Goal: Task Accomplishment & Management: Complete application form

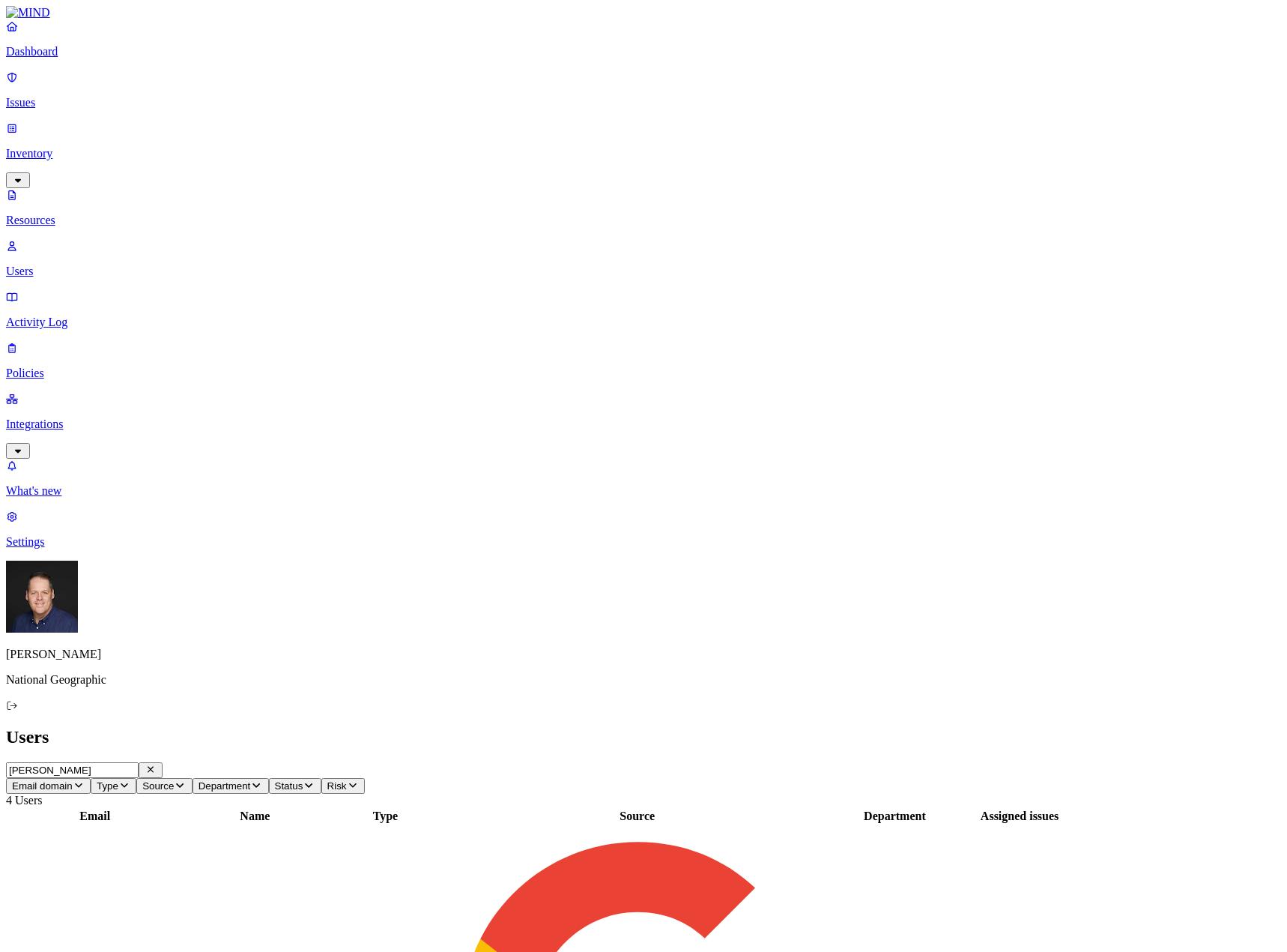
scroll to position [375, 0]
click at [64, 548] on p "Settings" at bounding box center [644, 541] width 1275 height 14
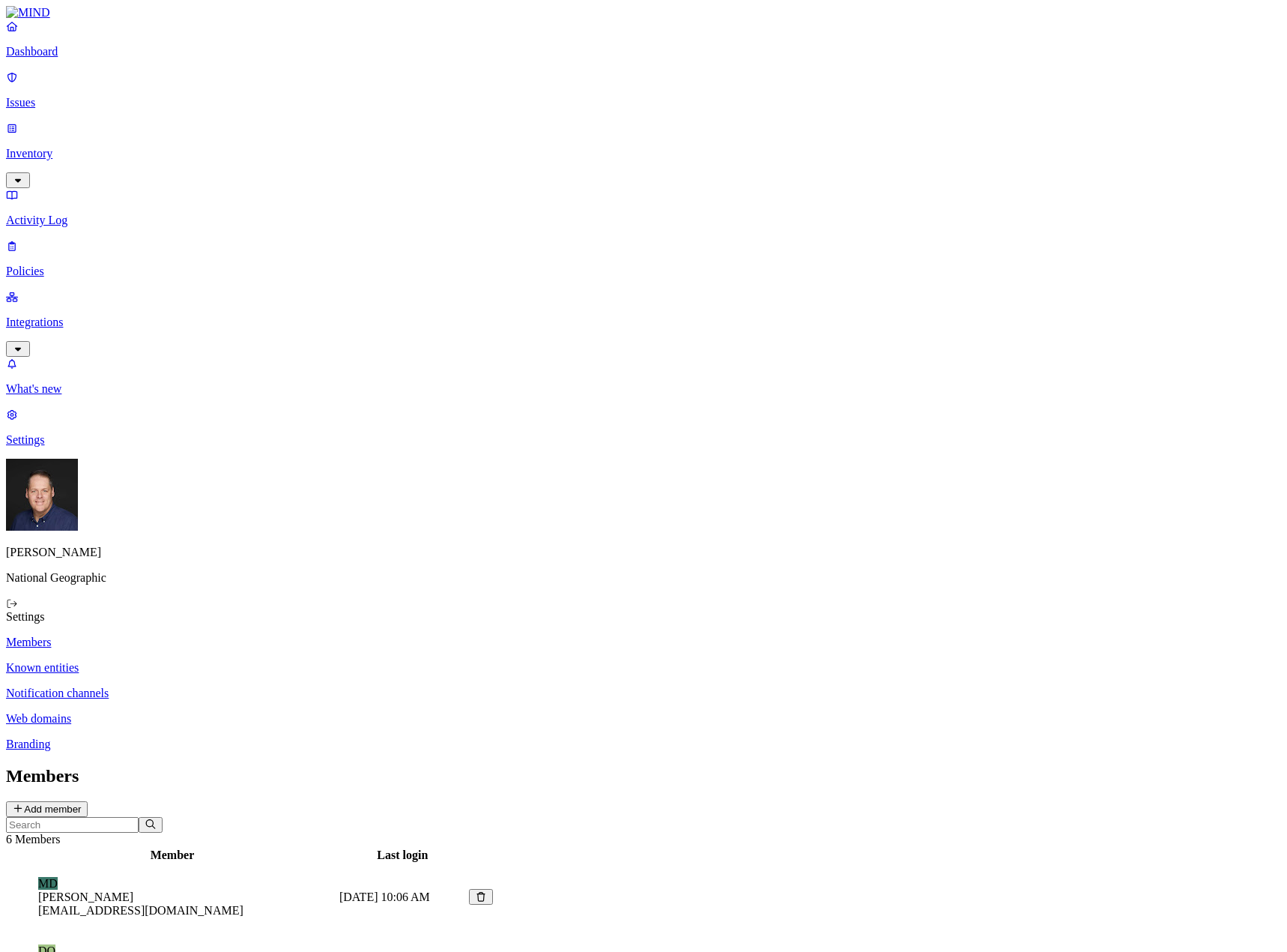
click at [231, 686] on p "Notification channels" at bounding box center [644, 693] width 1275 height 14
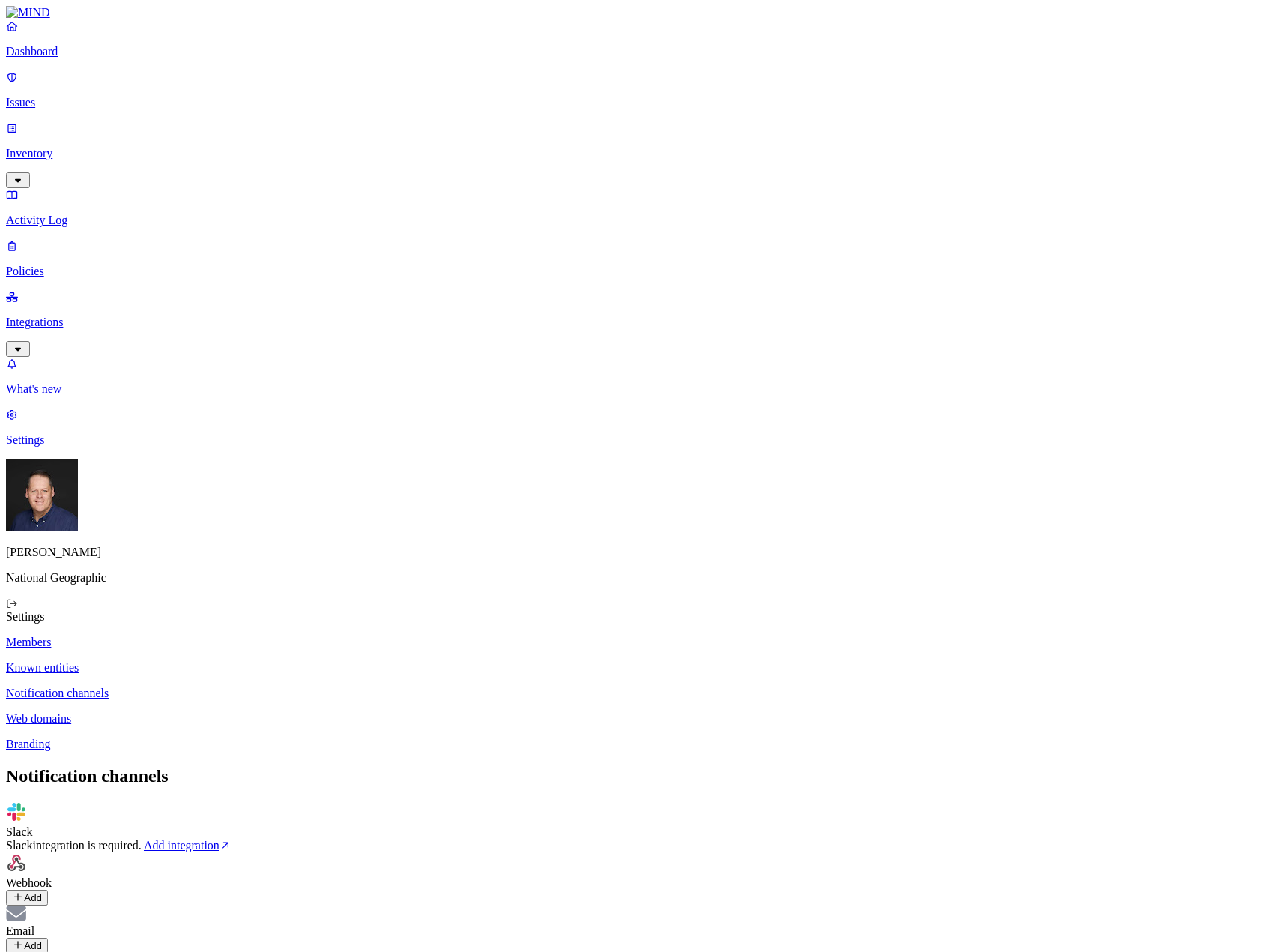
click at [24, 891] on icon at bounding box center [17, 896] width 12 height 10
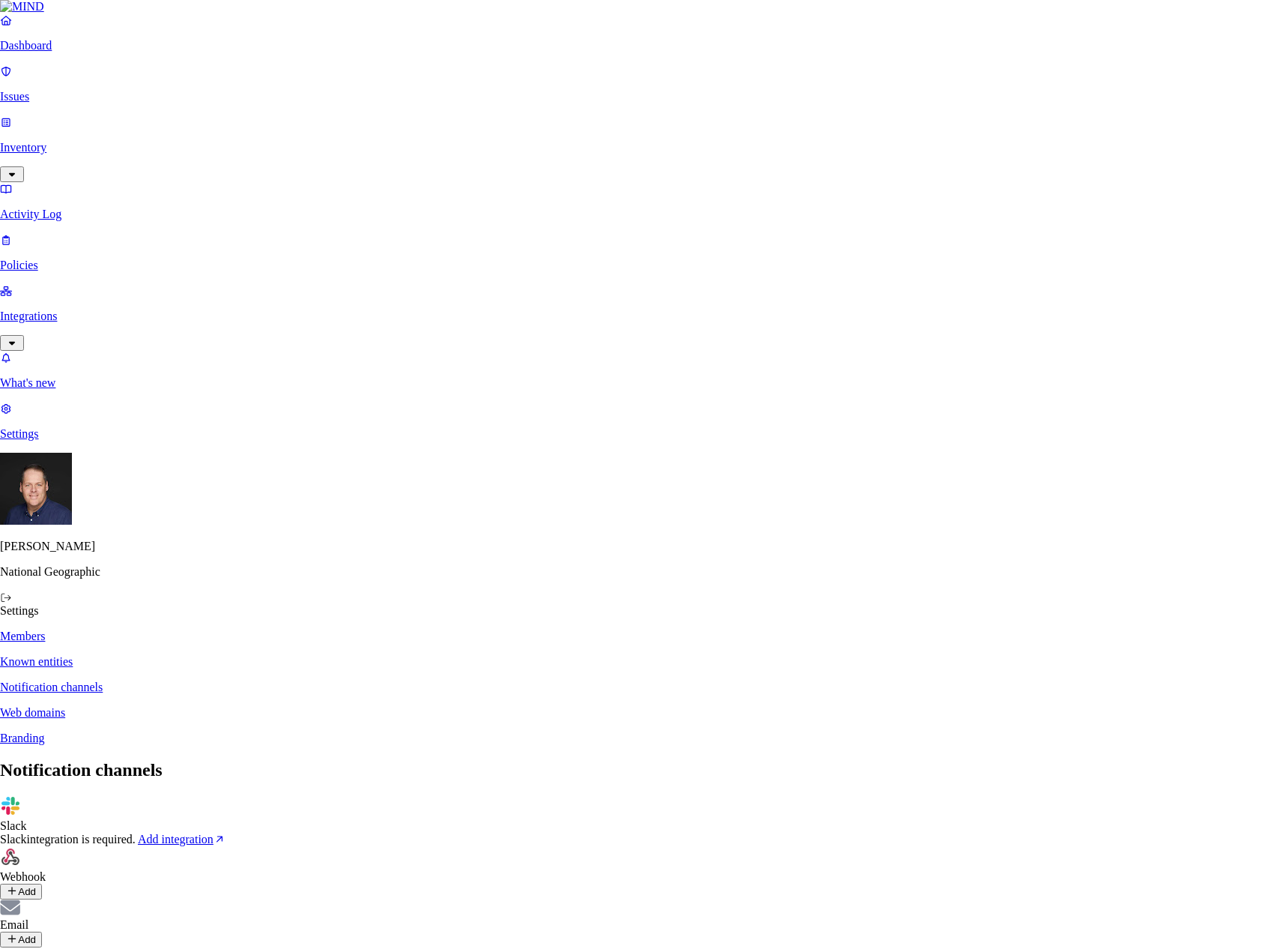
type input "S"
type input "Exabeam"
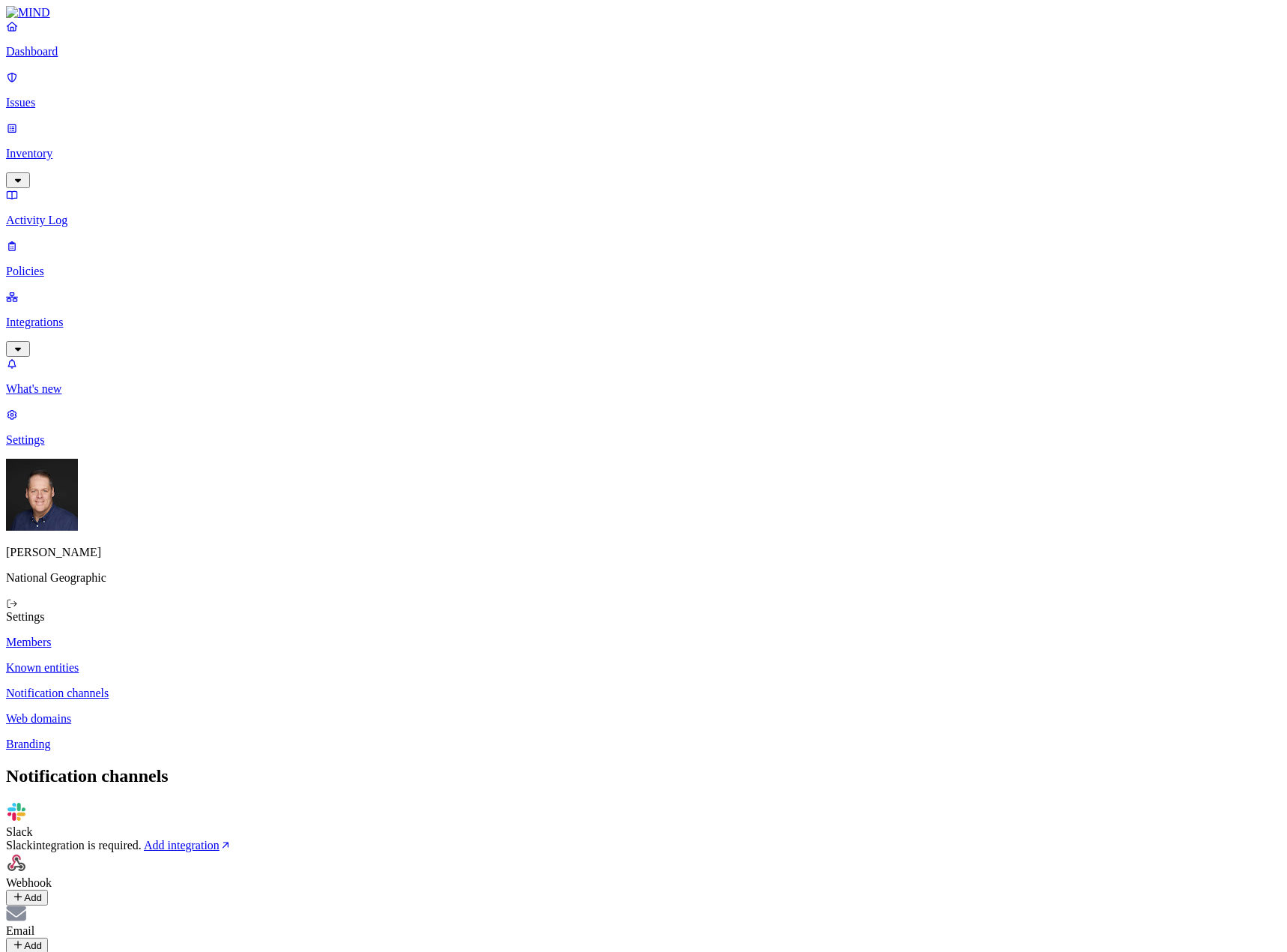
click at [83, 265] on p "Policies" at bounding box center [644, 271] width 1275 height 14
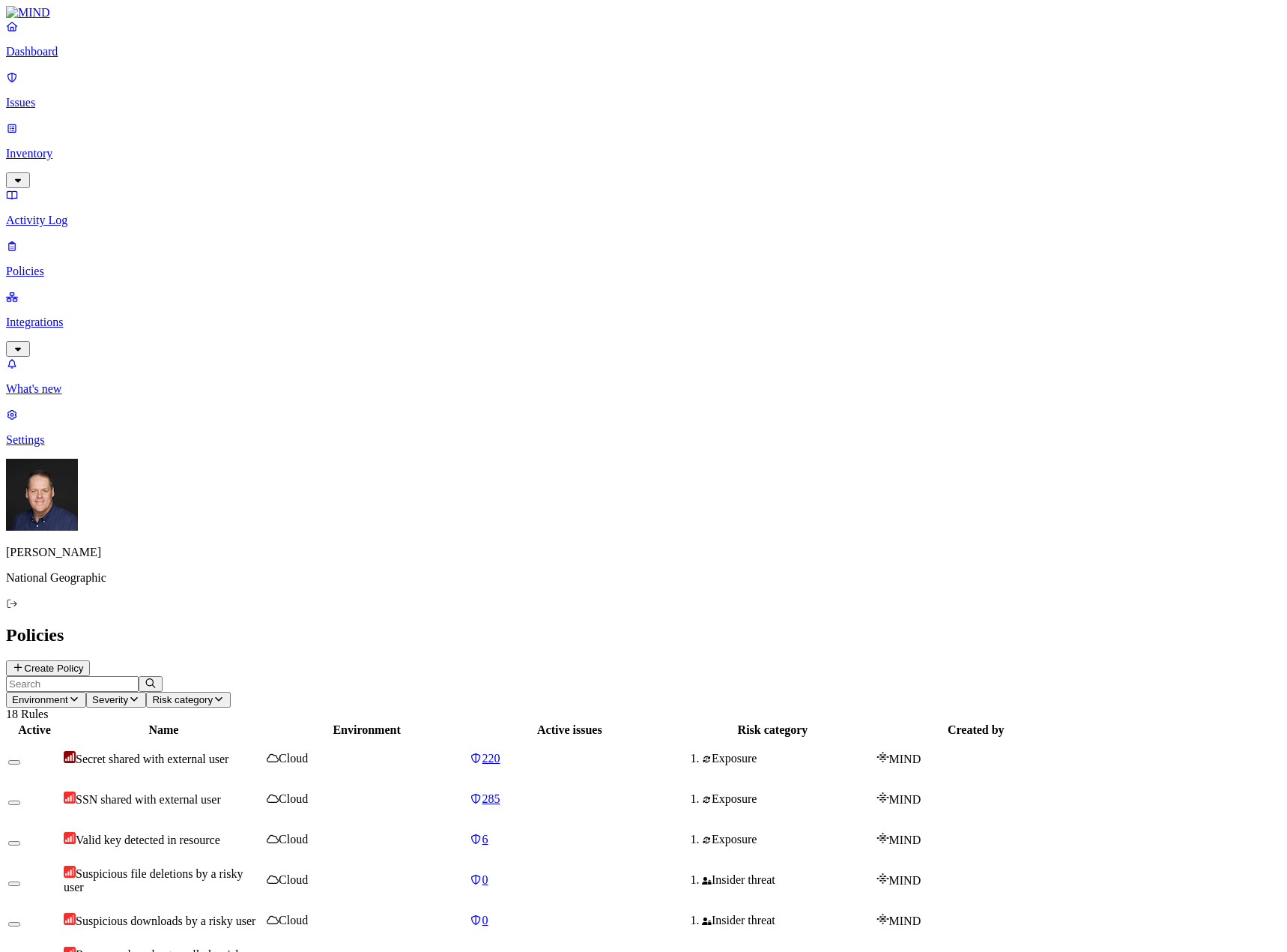
click at [90, 660] on button "Create Policy" at bounding box center [48, 667] width 84 height 15
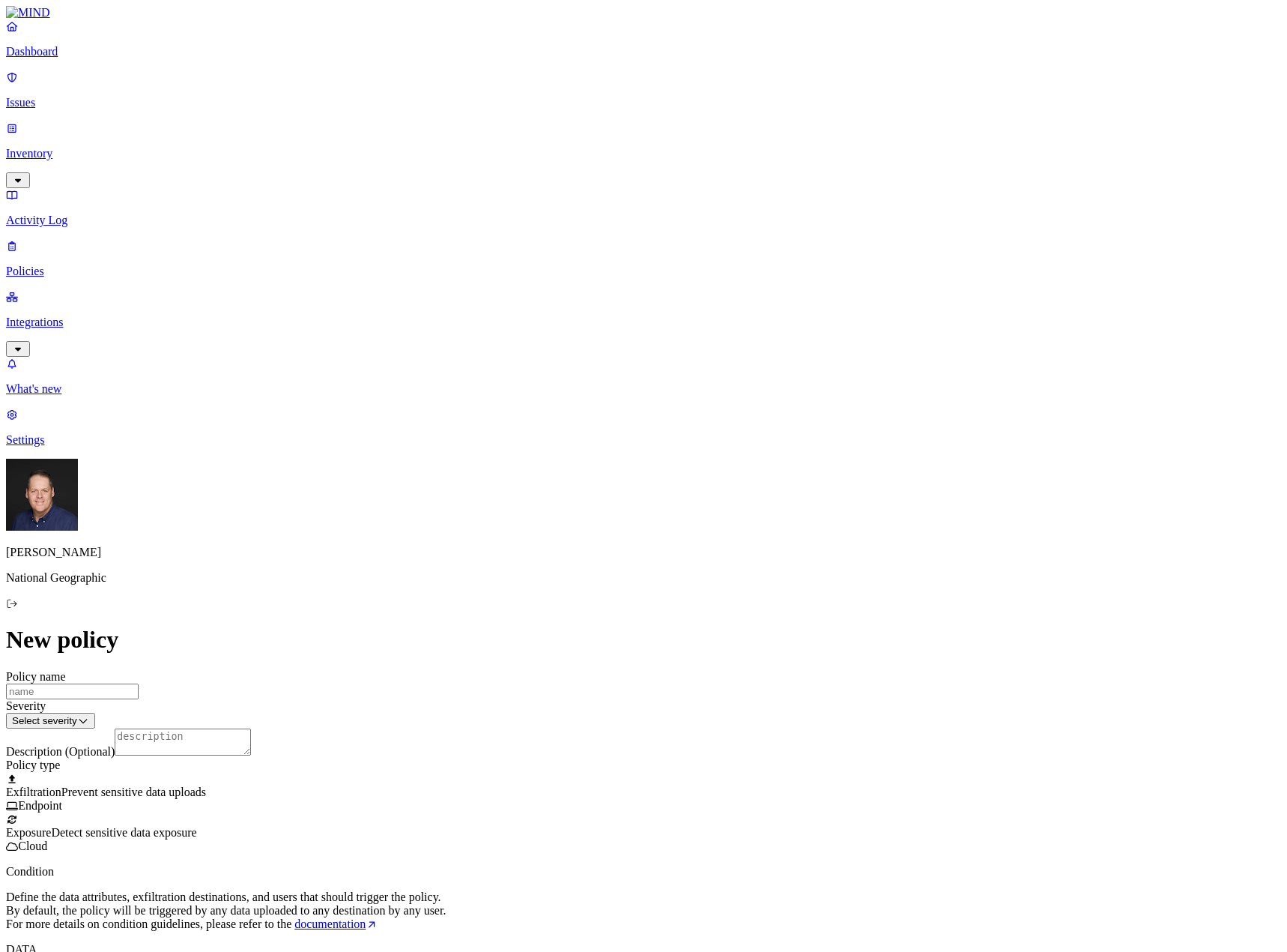
click at [138, 684] on input "Policy name" at bounding box center [72, 691] width 133 height 15
type input "NGS-Test"
click at [616, 200] on html "Dashboard Issues Inventory Activity Log Policies Integrations What's new 1 Sett…" at bounding box center [643, 742] width 1287 height 1485
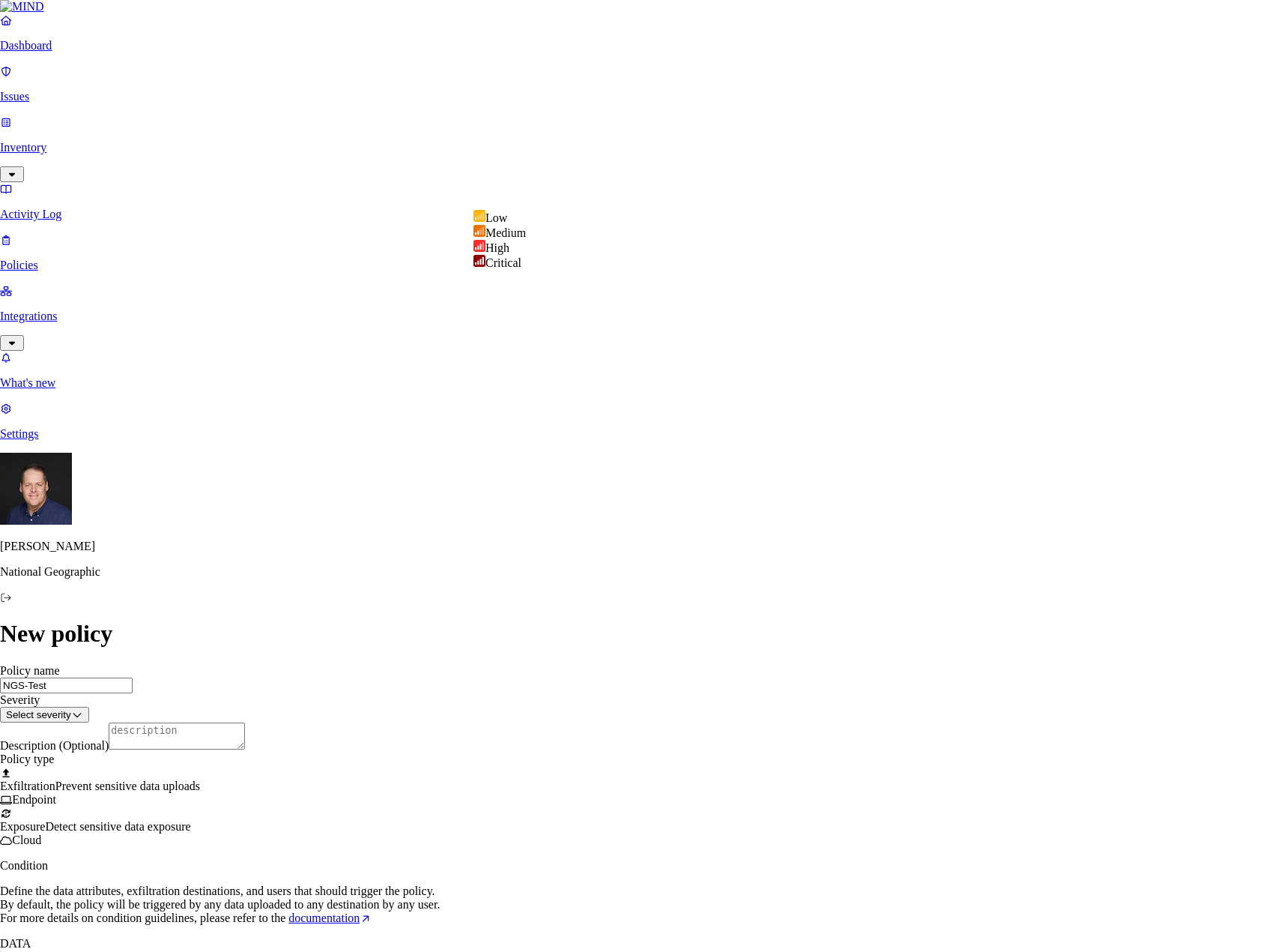
select select "4"
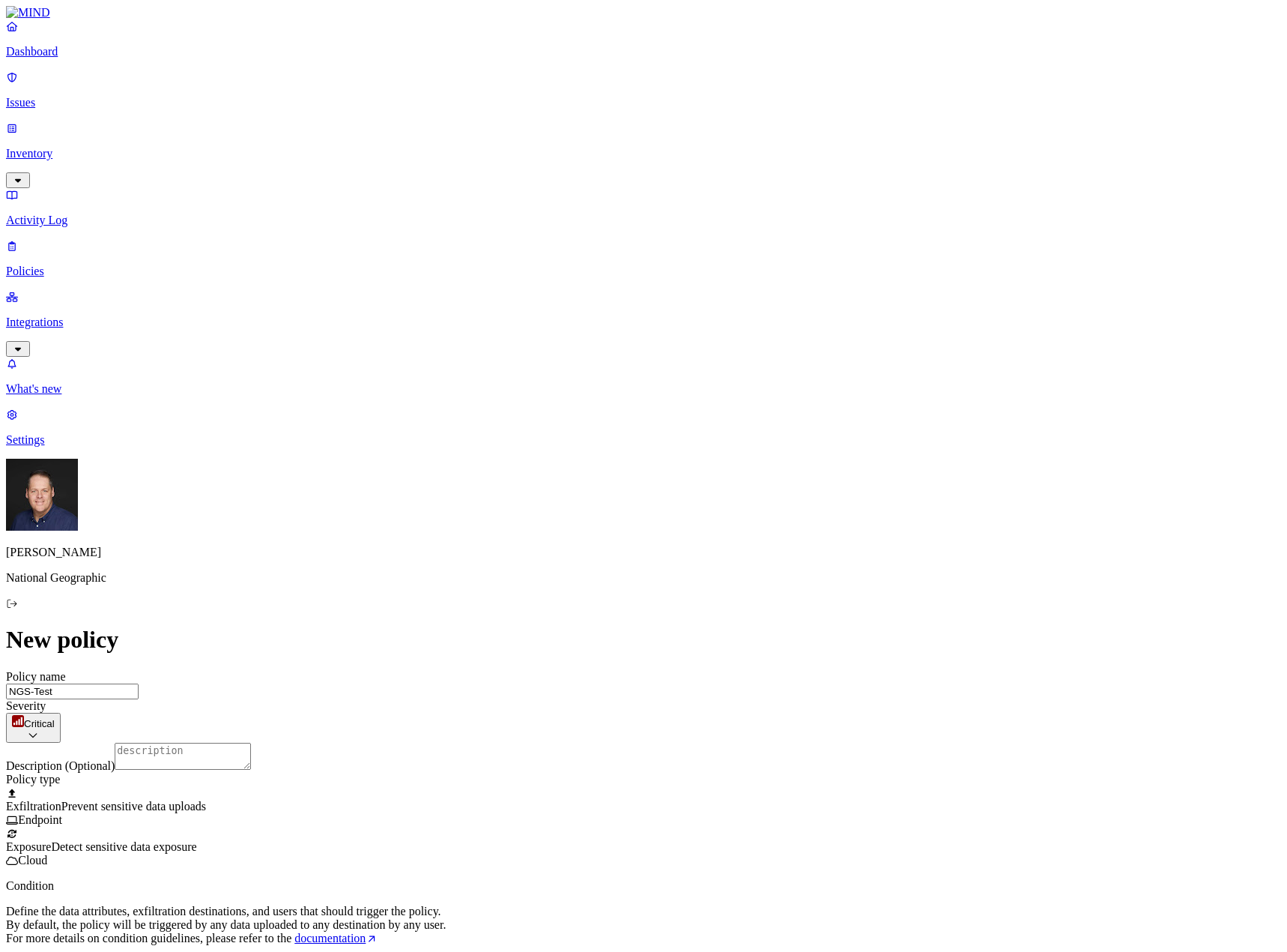
click at [251, 742] on textarea "Description (Optional)" at bounding box center [182, 756] width 136 height 27
type textarea "Test to find PII being exfiltrated on web pages"
click at [566, 679] on label "Classification" at bounding box center [564, 673] width 66 height 13
click at [570, 680] on span "Classification" at bounding box center [585, 673] width 66 height 13
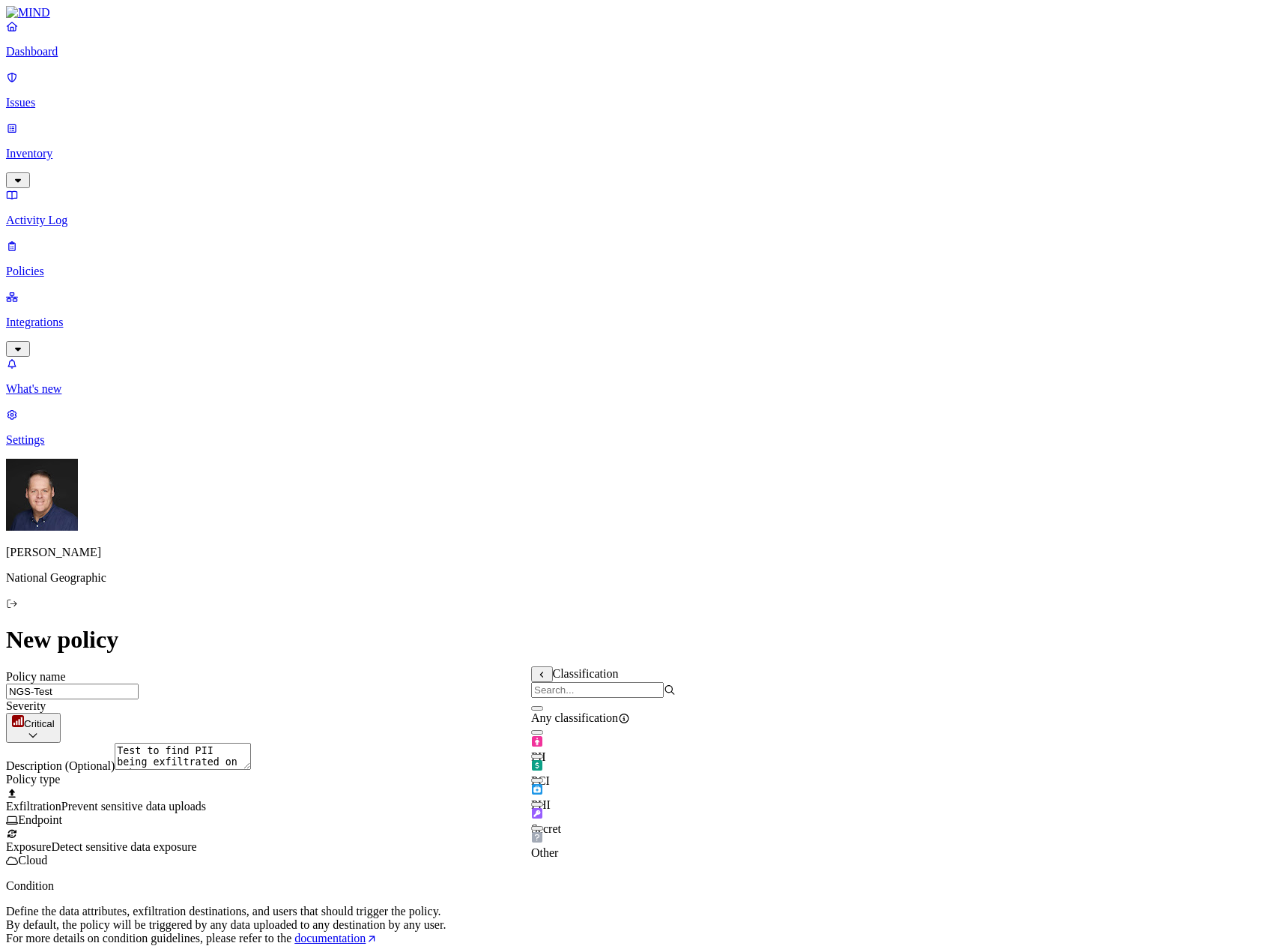
click at [544, 674] on icon at bounding box center [542, 675] width 10 height 7
click at [554, 703] on label "Data type" at bounding box center [542, 703] width 23 height 26
click at [544, 711] on button "button" at bounding box center [536, 708] width 12 height 5
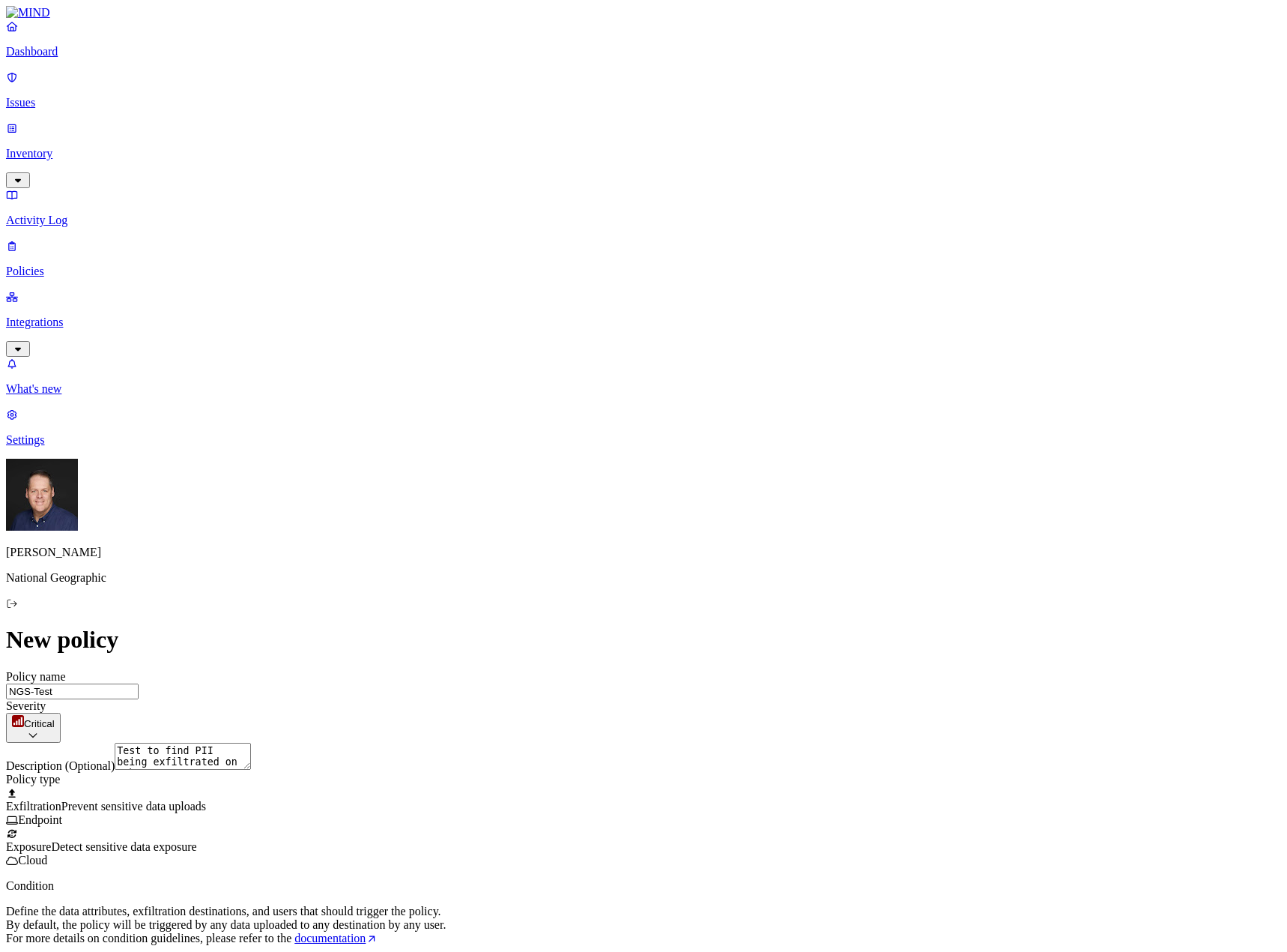
click at [602, 742] on label "Web Category" at bounding box center [580, 742] width 44 height 26
click at [570, 773] on button "button" at bounding box center [564, 770] width 12 height 5
click at [570, 798] on button "button" at bounding box center [564, 795] width 12 height 5
click at [570, 821] on button "button" at bounding box center [564, 818] width 12 height 5
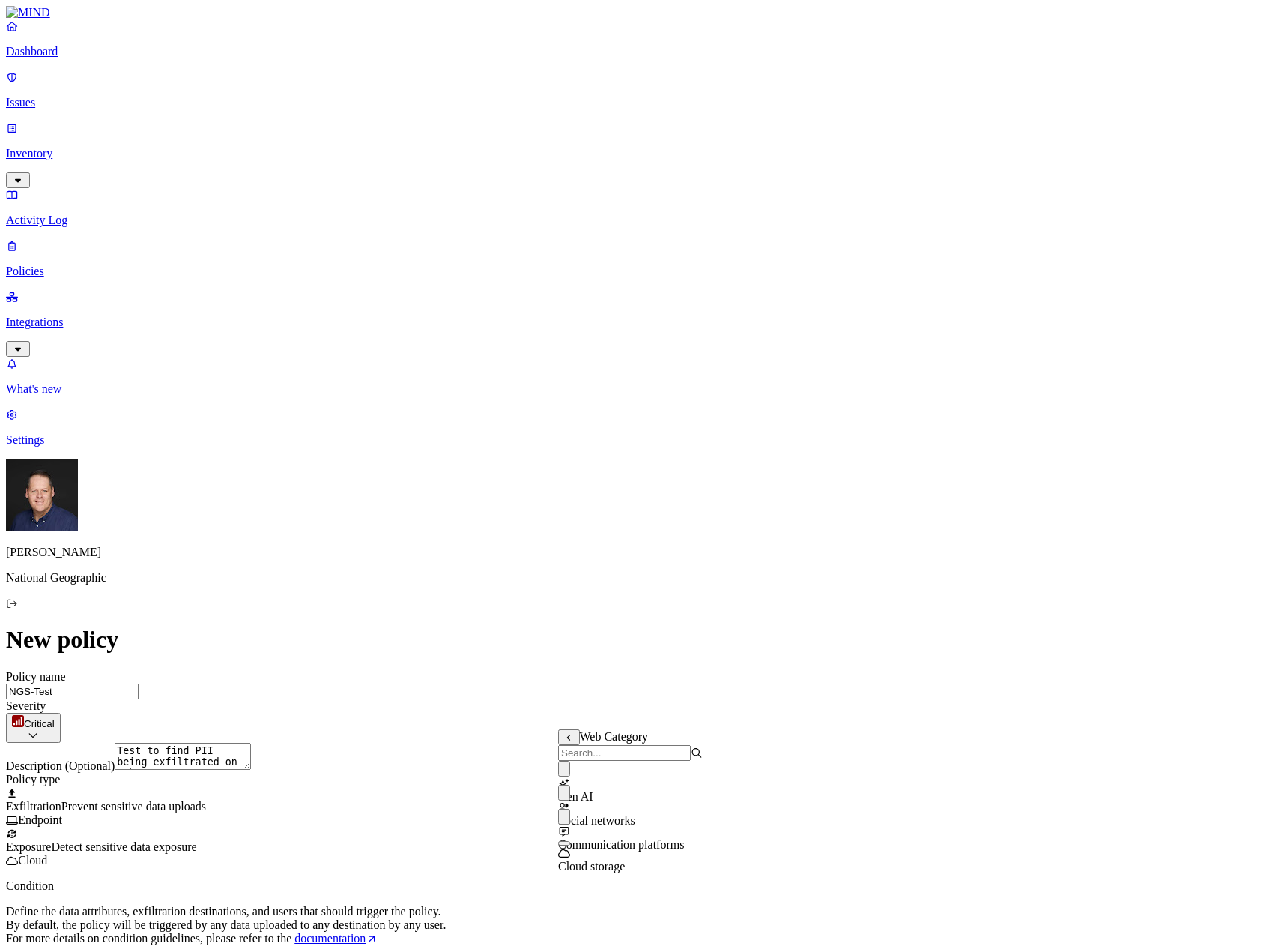
click at [570, 845] on button "button" at bounding box center [564, 843] width 12 height 5
click at [574, 829] on label "Users" at bounding box center [562, 823] width 27 height 13
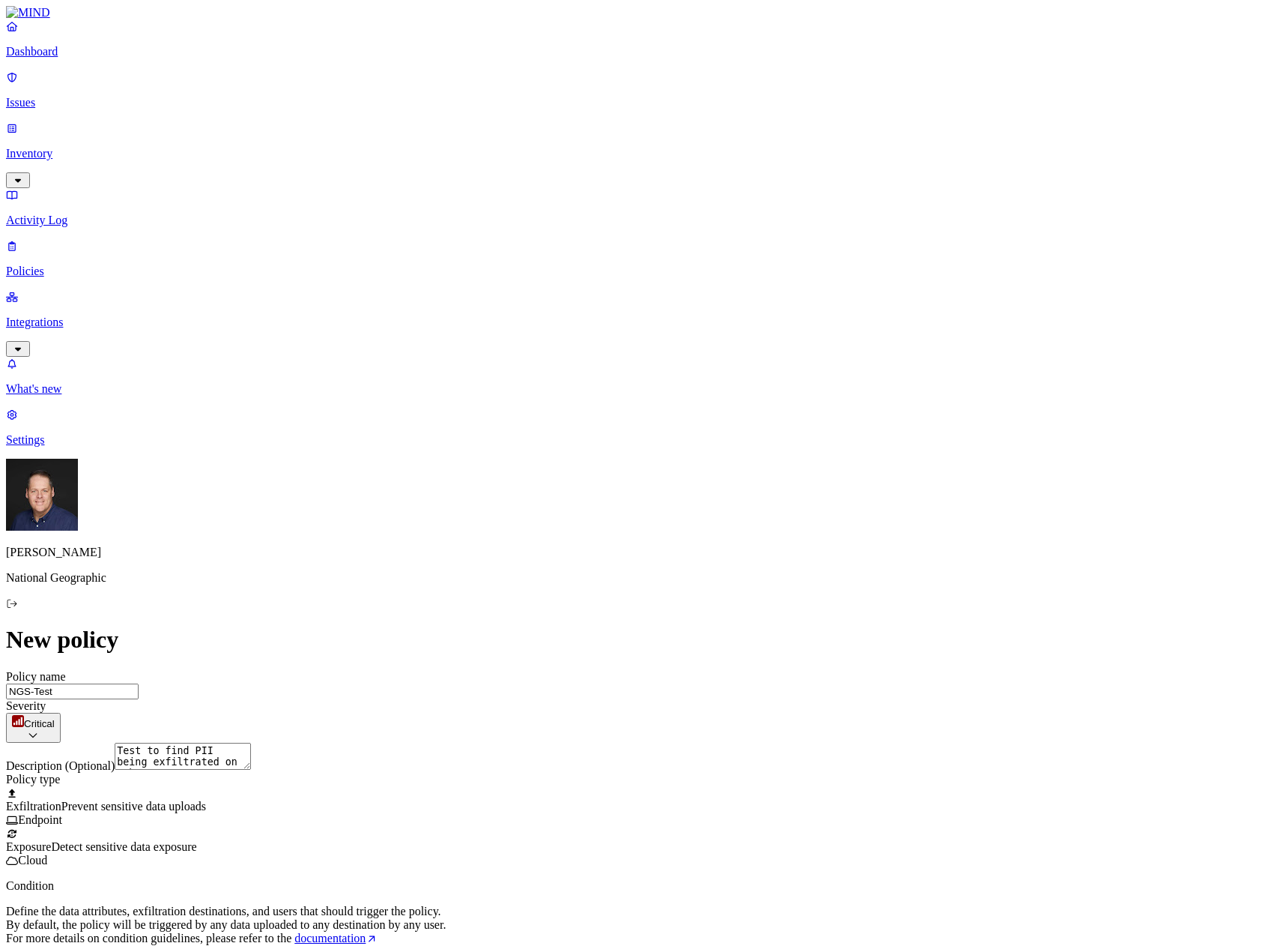
click at [578, 853] on label "Groups" at bounding box center [565, 846] width 35 height 13
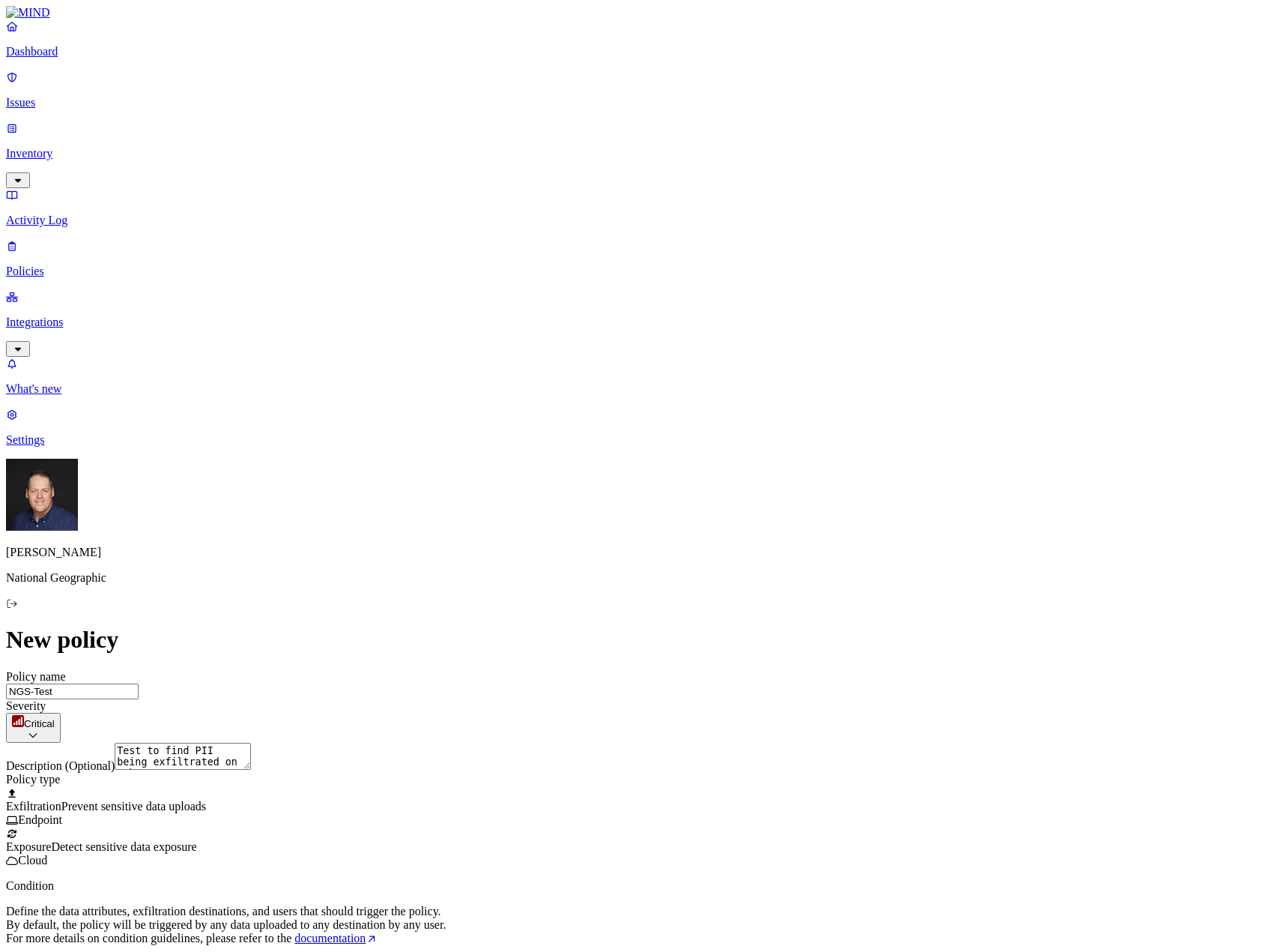
click at [579, 806] on label "Flagged user" at bounding box center [567, 805] width 39 height 26
click at [583, 821] on label "True" at bounding box center [565, 814] width 34 height 13
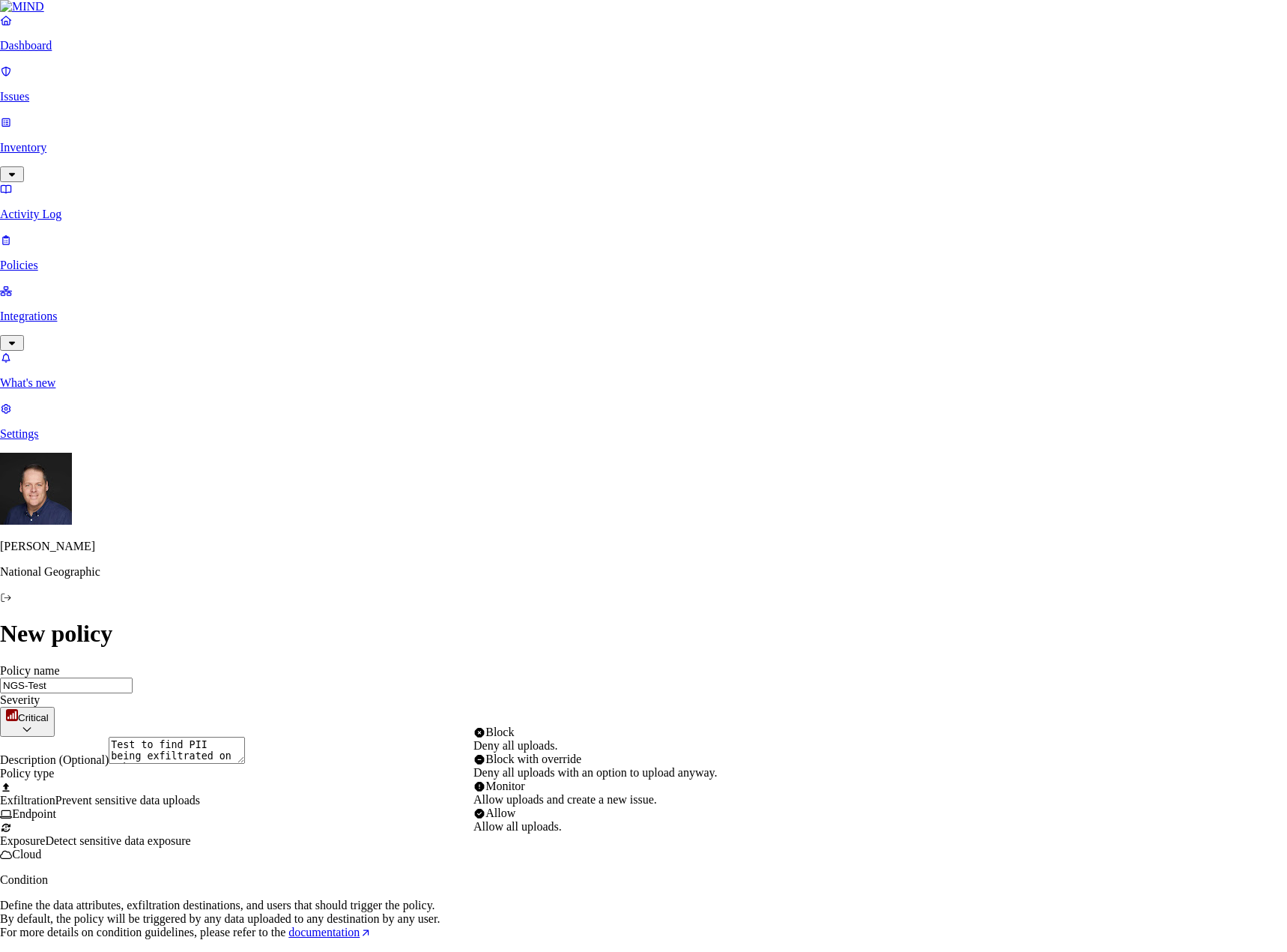
click at [711, 711] on html "Dashboard Issues Inventory Activity Log Policies Integrations What's new 1 Sett…" at bounding box center [643, 810] width 1287 height 1621
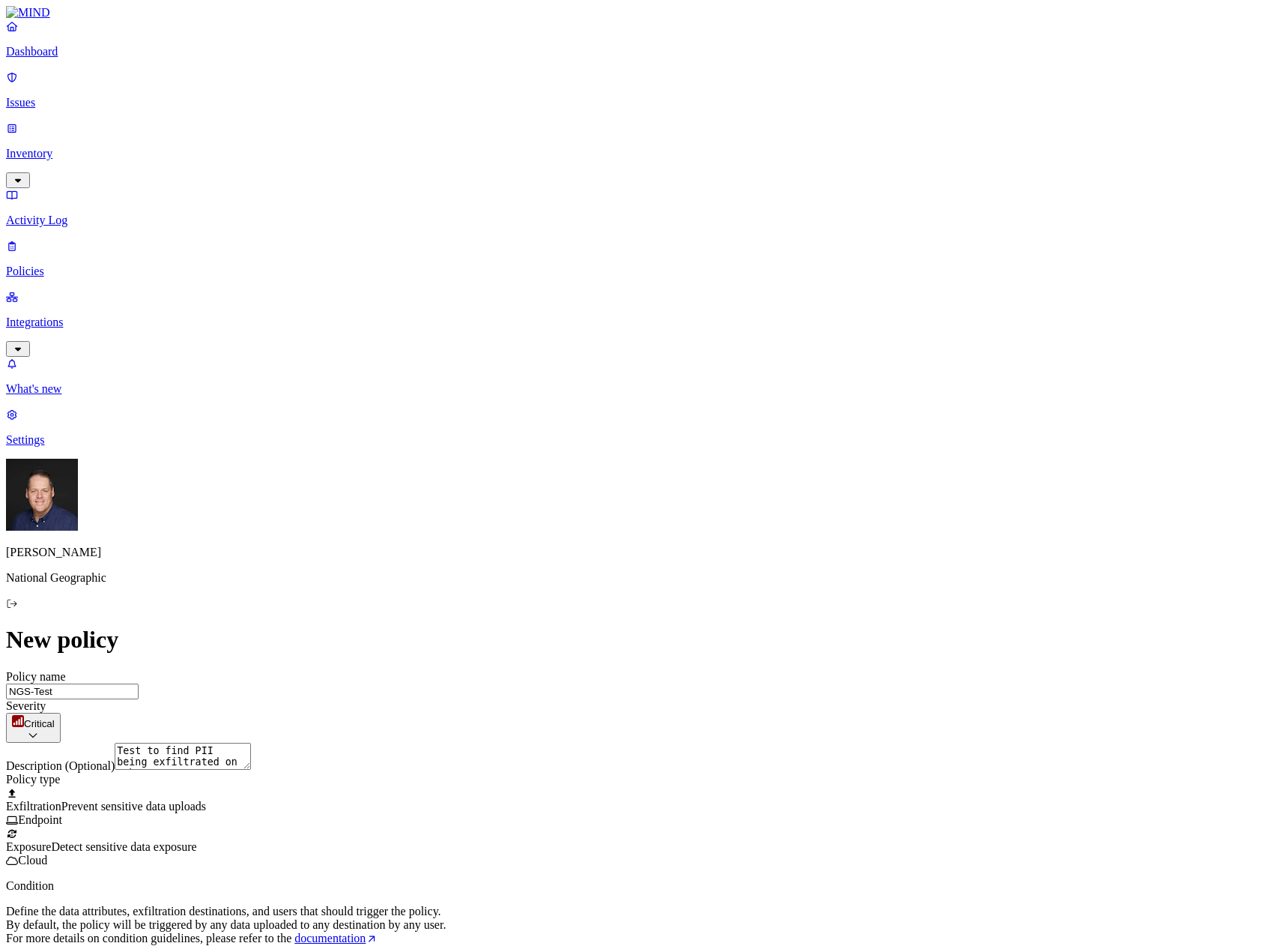
scroll to position [450, 0]
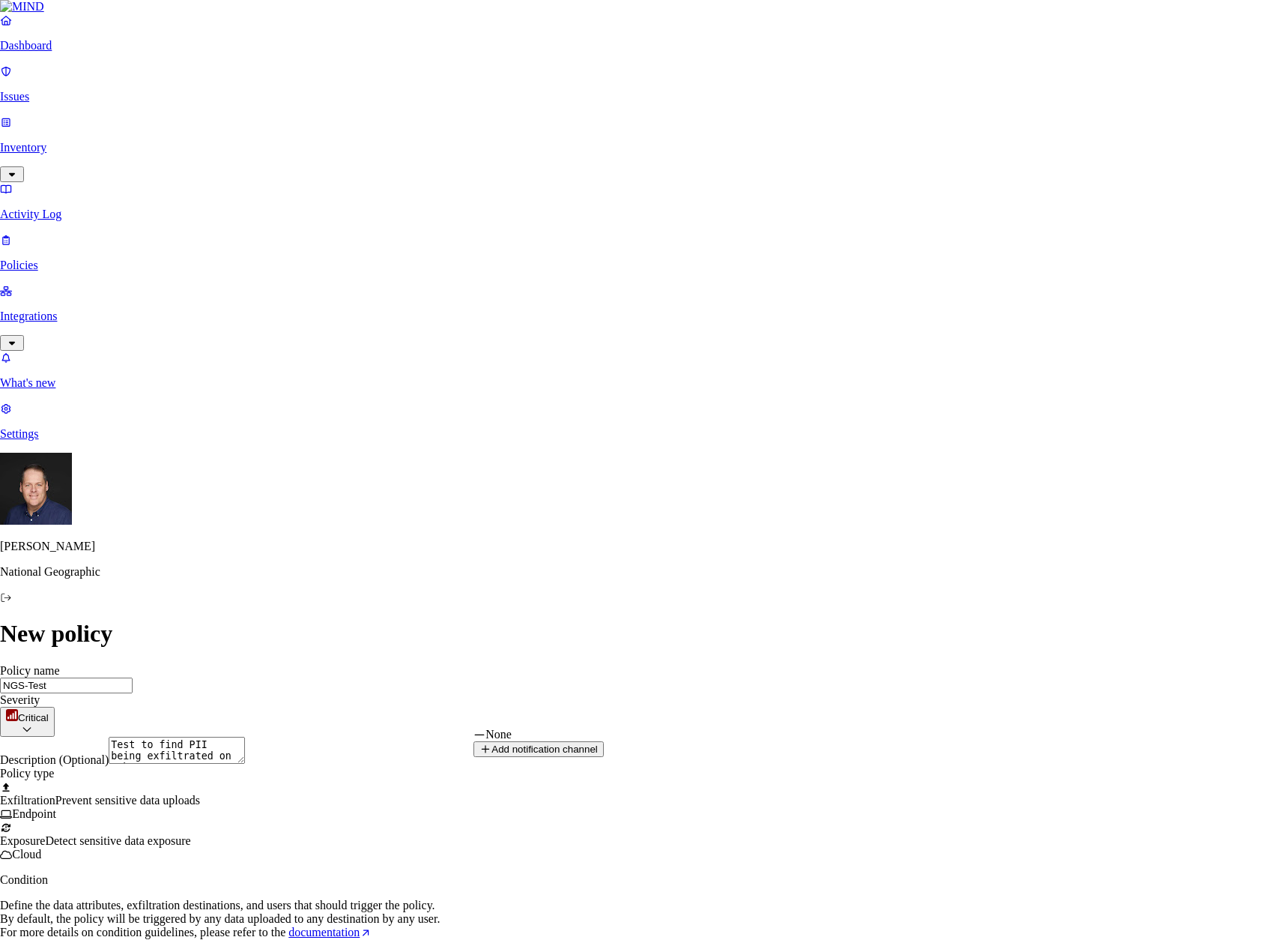
click at [650, 720] on html "Dashboard Issues Inventory Activity Log Policies Integrations What's new 1 Sett…" at bounding box center [643, 810] width 1287 height 1621
click at [604, 757] on button "Add notification channel" at bounding box center [538, 749] width 130 height 15
select select
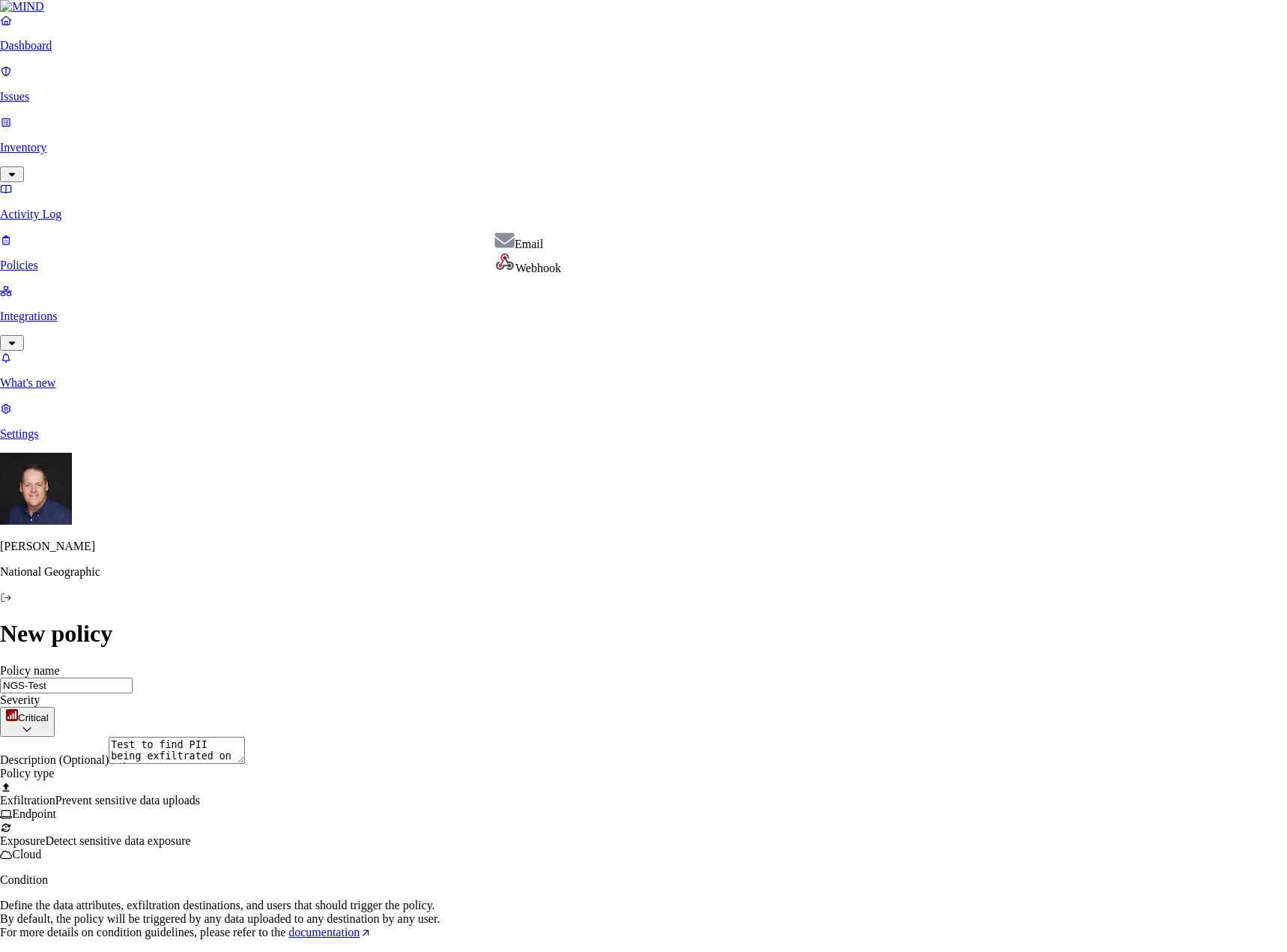
select select "3"
type input "[EMAIL_ADDRESS][DOMAIN_NAME]"
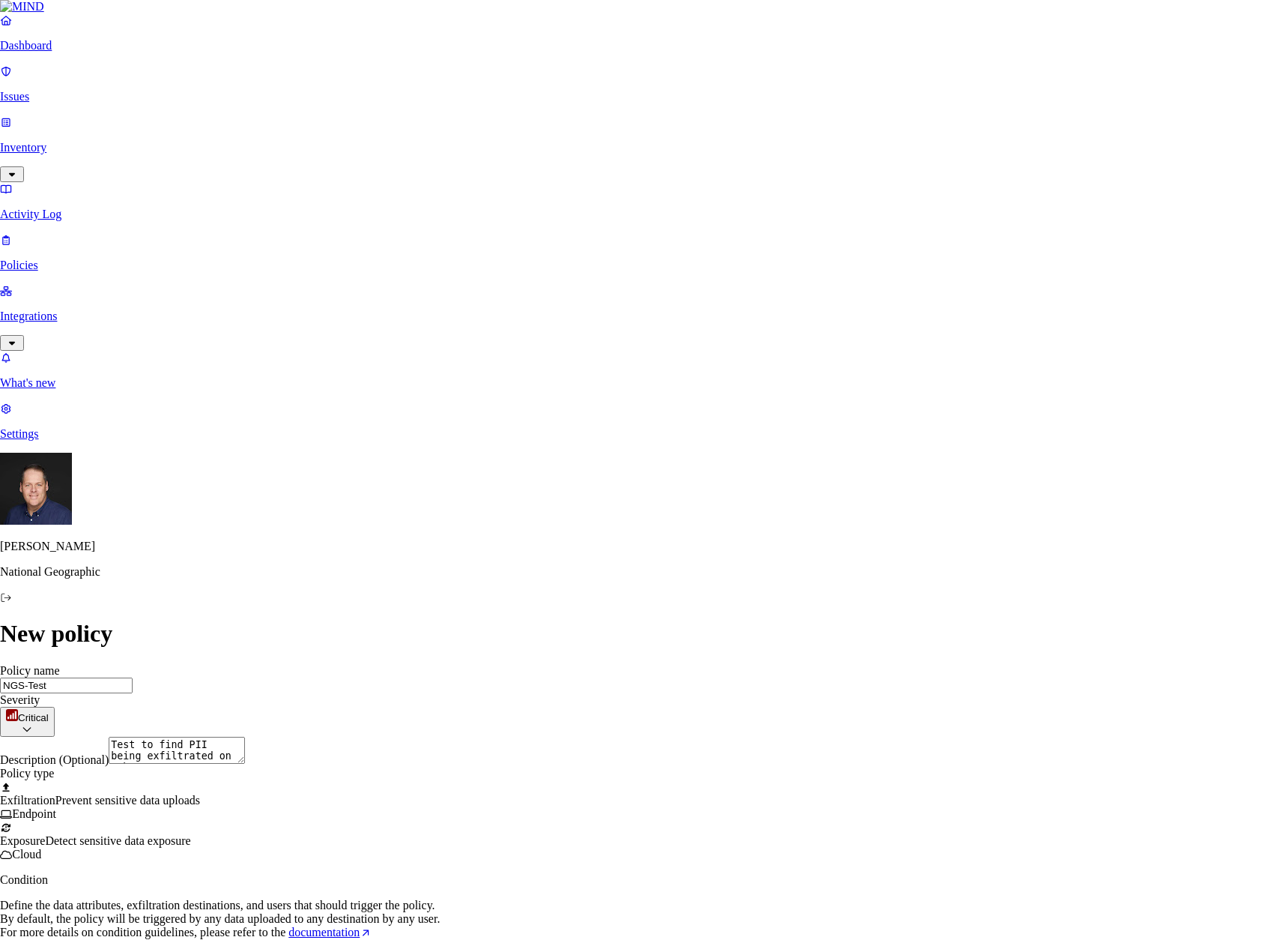
type input "Mark"
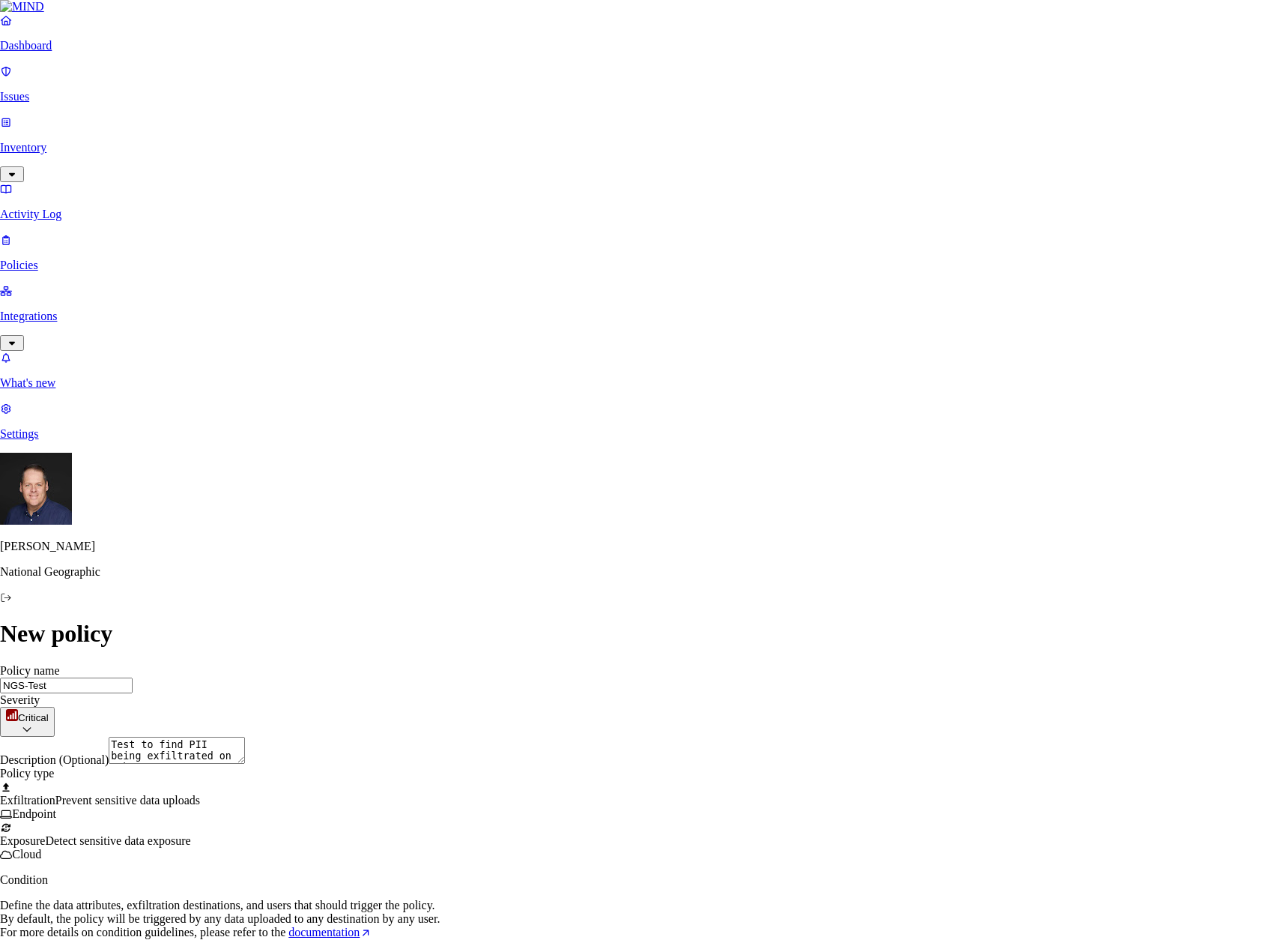
select select "3"
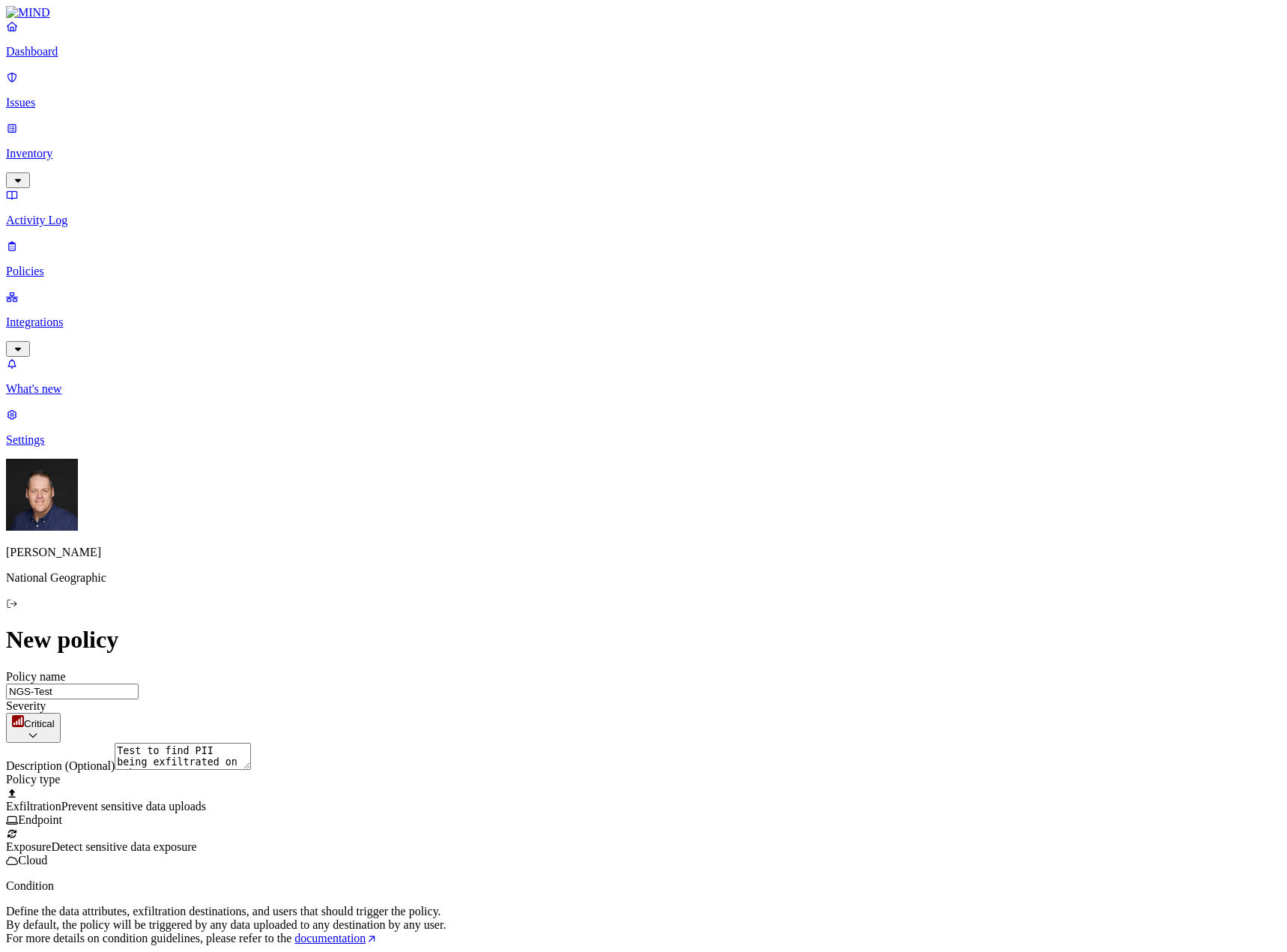
scroll to position [481, 0]
click at [713, 835] on html "Dashboard Issues Inventory Activity Log Policies Integrations What's new 1 Sett…" at bounding box center [643, 813] width 1287 height 1627
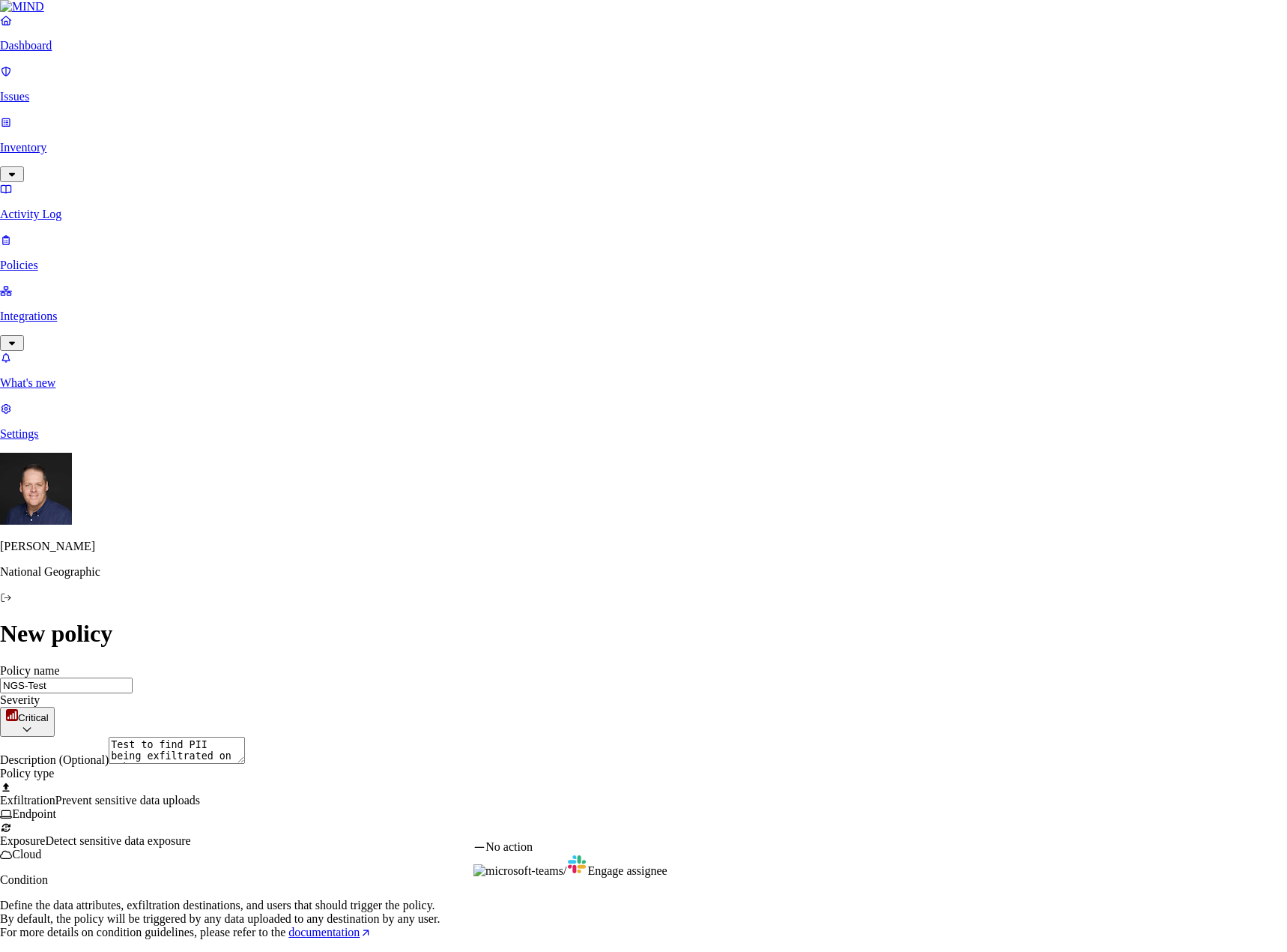
select select "1"
